Goal: Information Seeking & Learning: Learn about a topic

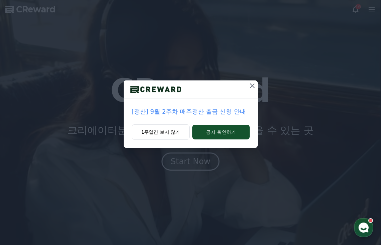
click at [252, 86] on icon at bounding box center [252, 85] width 5 height 5
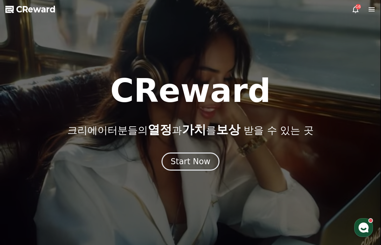
click at [33, 12] on span "CReward" at bounding box center [36, 9] width 40 height 11
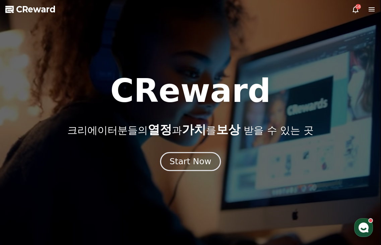
click at [194, 166] on div "Start Now" at bounding box center [191, 161] width 42 height 11
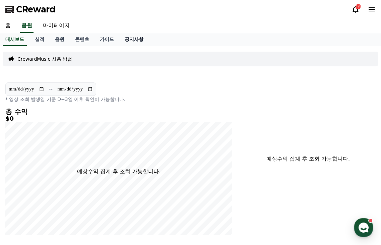
click at [137, 38] on link "공지사항" at bounding box center [133, 39] width 29 height 13
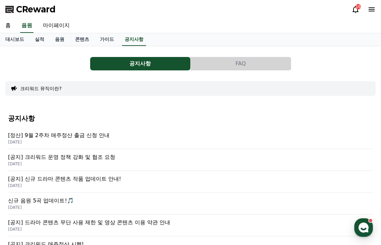
click at [120, 159] on p "[공지] 크리워드 운영 정책 강화 및 협조 요청" at bounding box center [190, 157] width 365 height 8
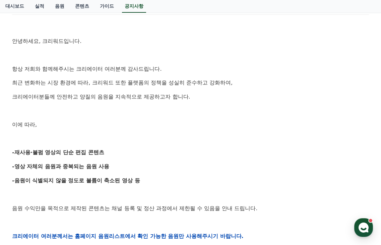
scroll to position [100, 0]
